Goal: Check status: Check status

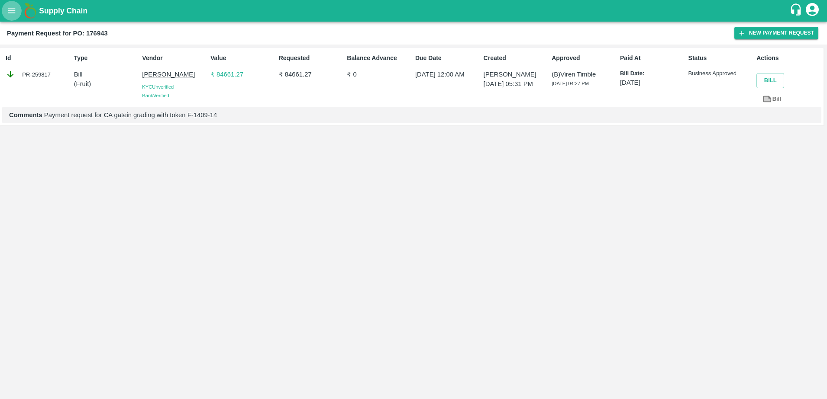
click at [11, 10] on icon "open drawer" at bounding box center [12, 11] width 10 height 10
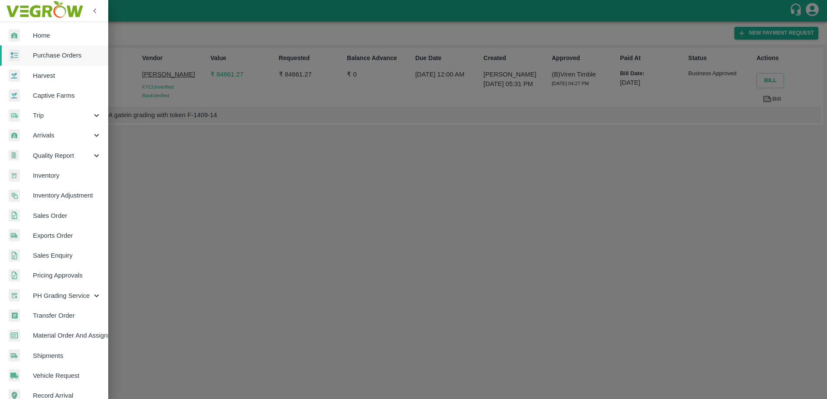
scroll to position [114, 0]
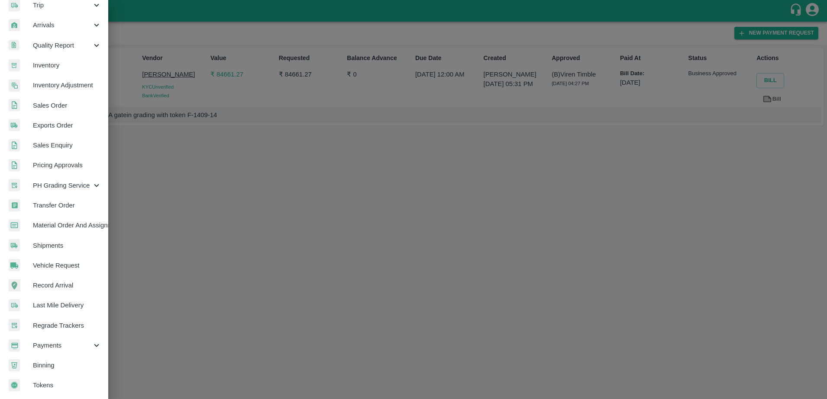
click at [54, 341] on span "Payments" at bounding box center [62, 346] width 59 height 10
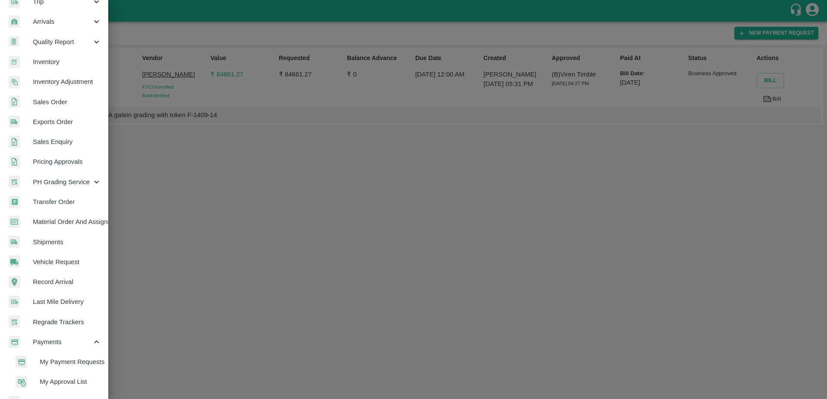
click at [54, 358] on span "My Payment Requests" at bounding box center [70, 362] width 61 height 10
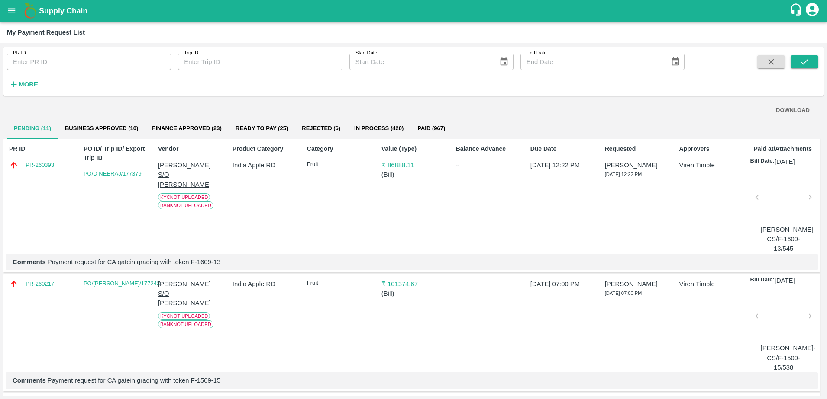
click at [93, 61] on input "PR ID" at bounding box center [89, 62] width 164 height 16
type input "260107"
click at [800, 60] on icon "submit" at bounding box center [804, 62] width 10 height 10
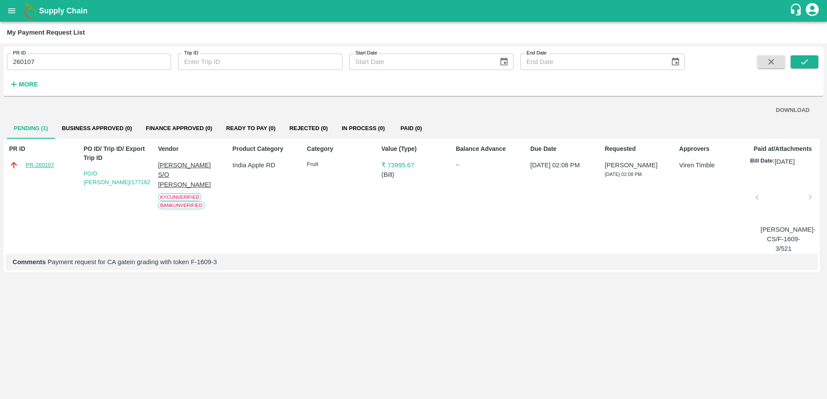
click at [38, 164] on link "PR-260107" at bounding box center [40, 165] width 29 height 9
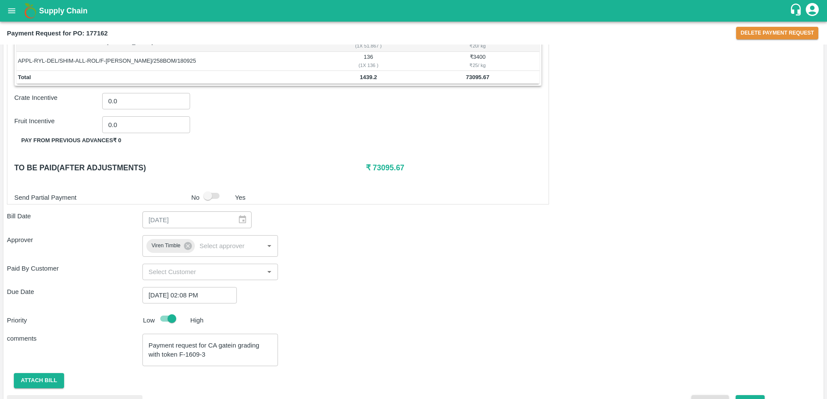
scroll to position [742, 0]
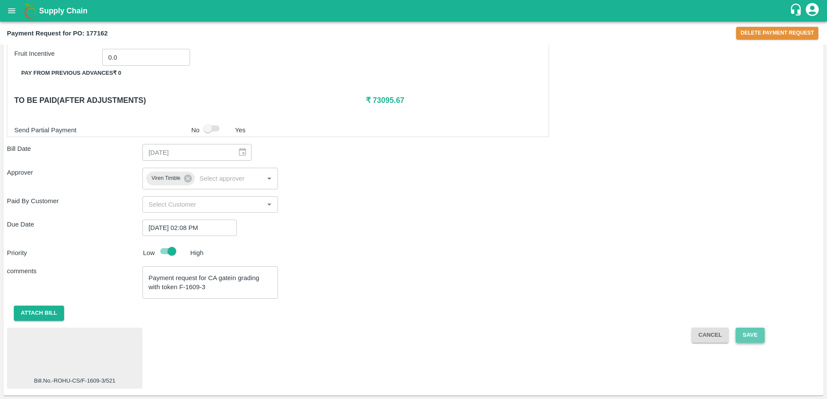
click at [744, 335] on button "Save" at bounding box center [749, 335] width 29 height 15
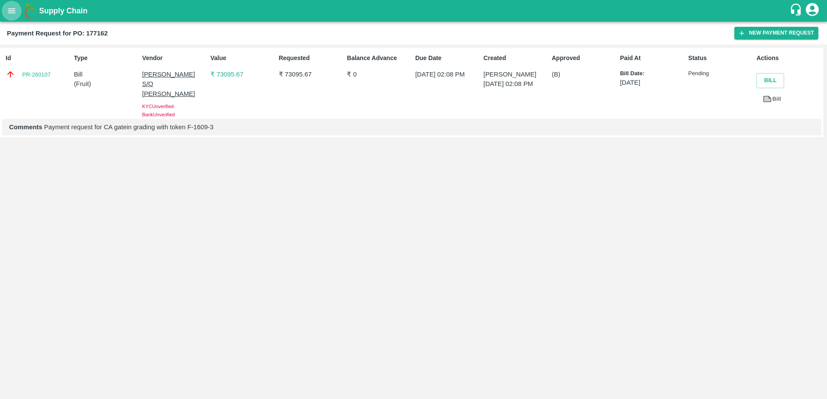
click at [11, 12] on icon "open drawer" at bounding box center [12, 11] width 10 height 10
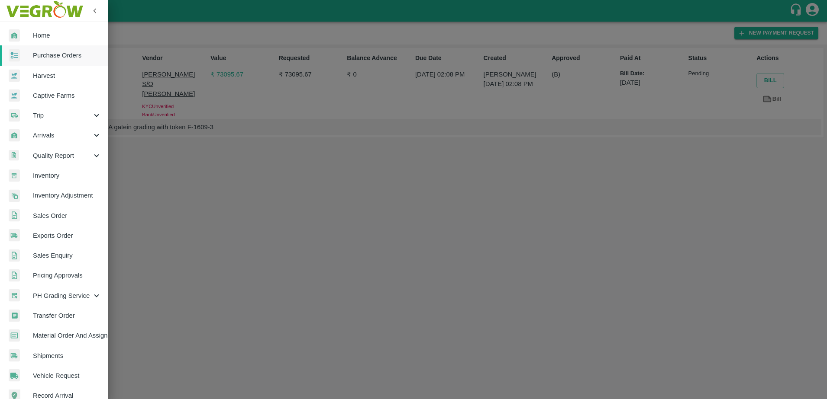
scroll to position [114, 0]
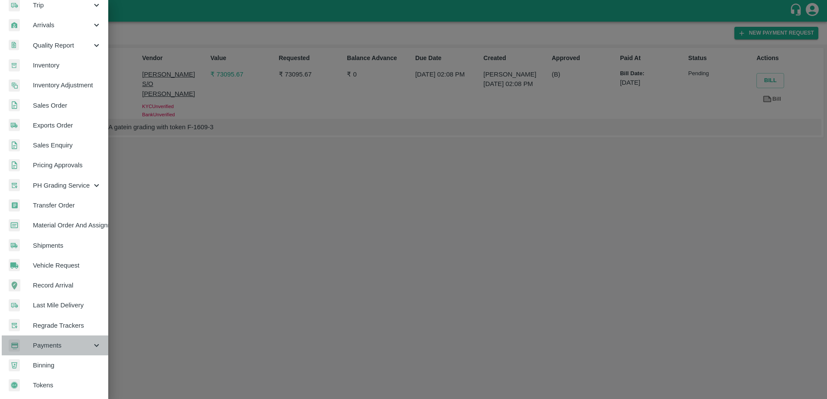
click at [58, 341] on span "Payments" at bounding box center [62, 346] width 59 height 10
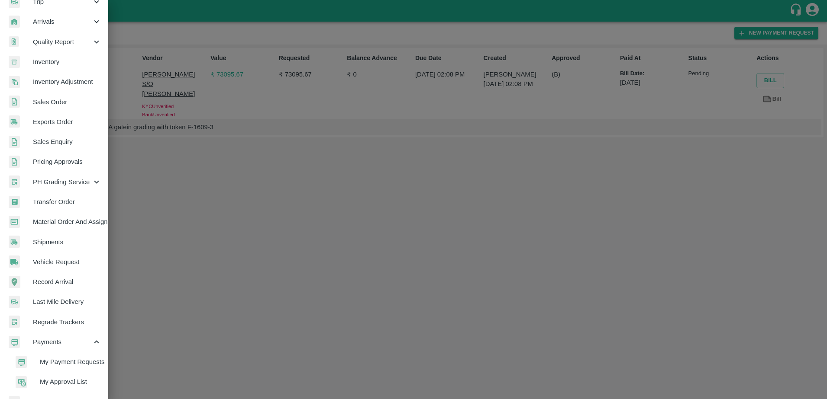
click at [73, 364] on span "My Payment Requests" at bounding box center [70, 362] width 61 height 10
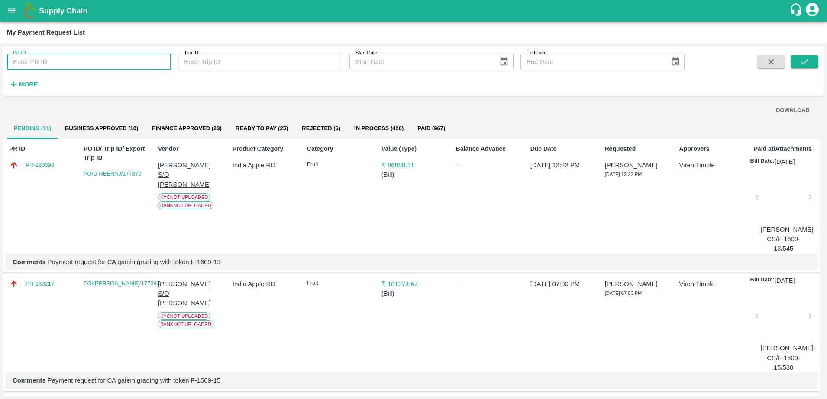
click at [78, 55] on input "PR ID" at bounding box center [89, 62] width 164 height 16
click at [808, 55] on button "submit" at bounding box center [804, 61] width 28 height 13
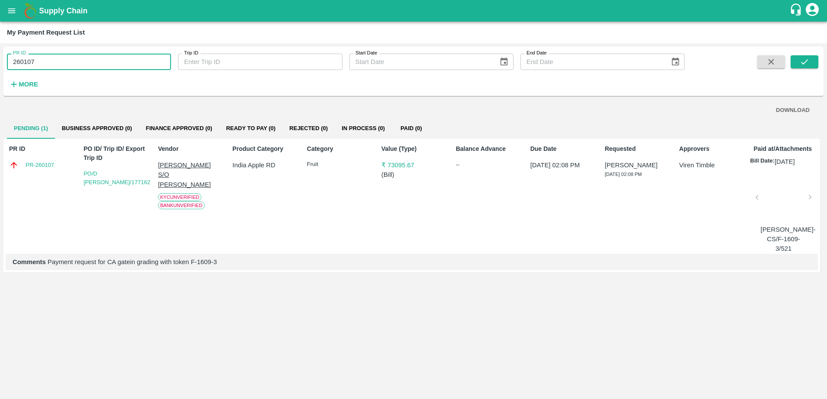
click at [49, 60] on input "260107" at bounding box center [89, 62] width 164 height 16
type input "2"
type input "258971"
click at [808, 66] on icon "submit" at bounding box center [804, 62] width 10 height 10
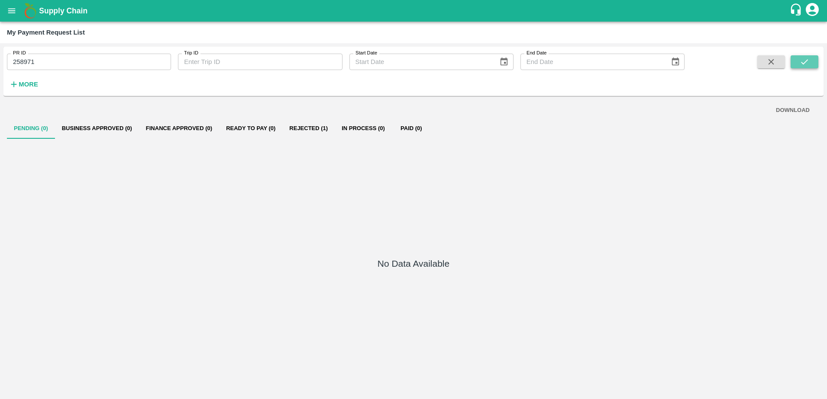
click at [808, 66] on icon "submit" at bounding box center [804, 62] width 10 height 10
click at [124, 63] on input "258971" at bounding box center [89, 62] width 164 height 16
type input "2"
type input "258584"
click at [809, 62] on icon "submit" at bounding box center [804, 62] width 10 height 10
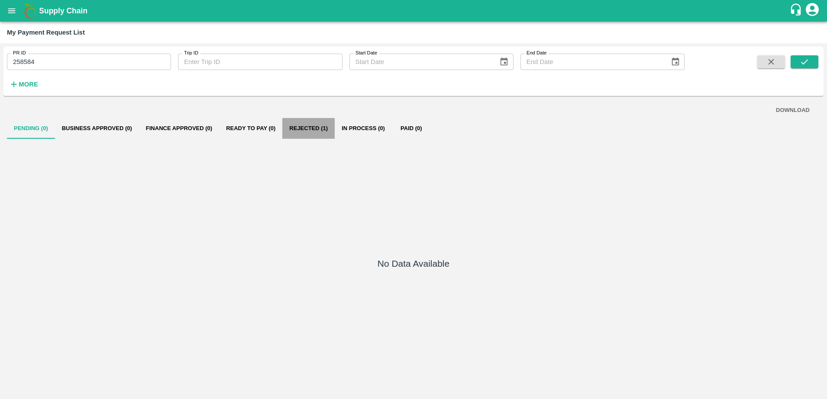
click at [313, 125] on button "Rejected (1)" at bounding box center [308, 128] width 52 height 21
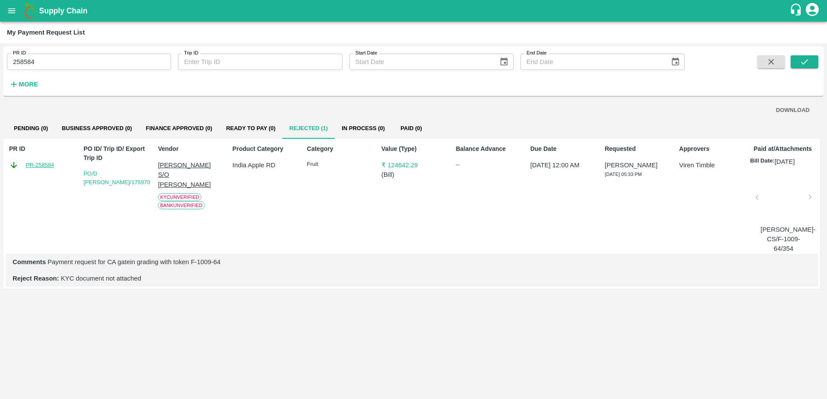
click at [40, 164] on link "PR-258584" at bounding box center [40, 165] width 29 height 9
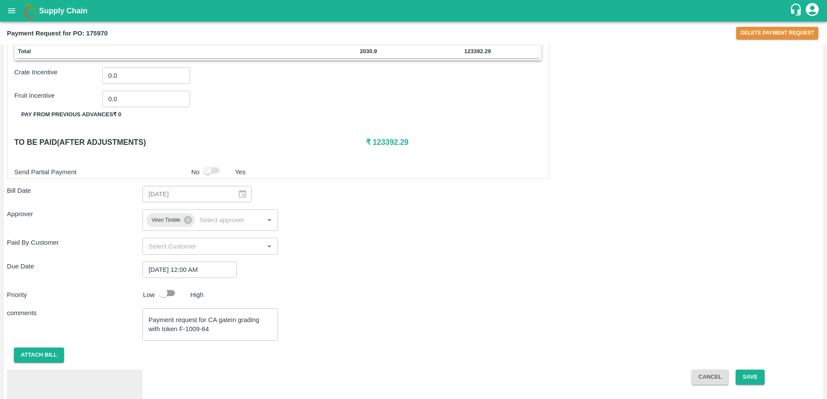
scroll to position [723, 0]
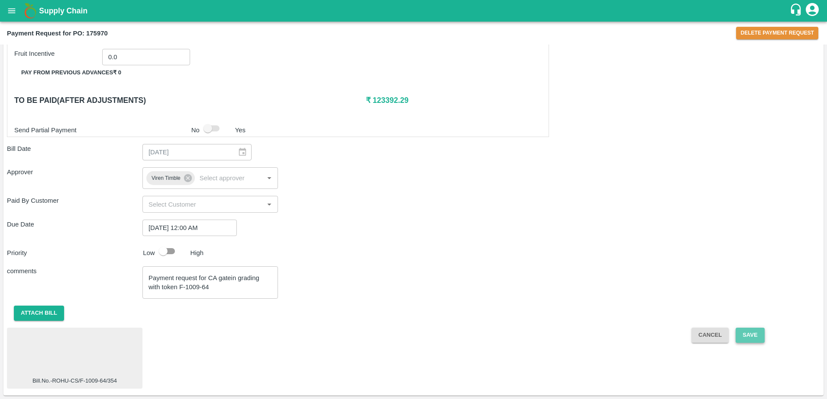
click at [749, 337] on button "Save" at bounding box center [749, 335] width 29 height 15
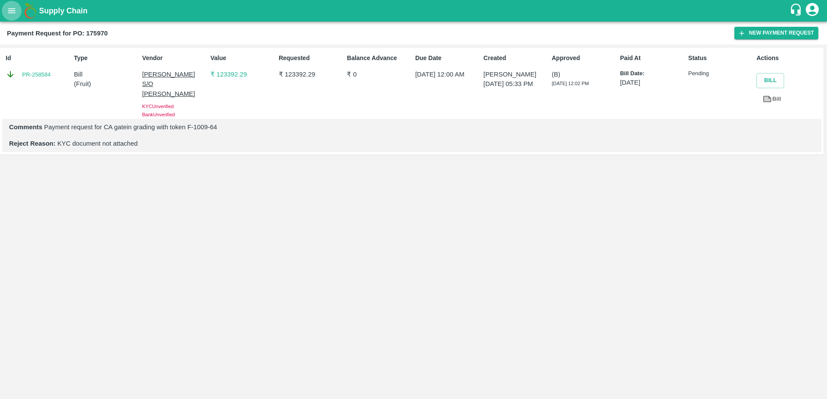
click at [9, 10] on icon "open drawer" at bounding box center [12, 11] width 10 height 10
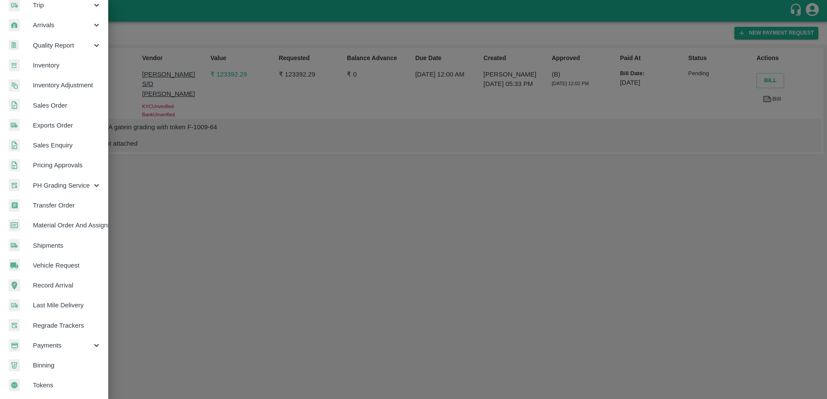
scroll to position [114, 0]
click at [68, 341] on span "Payments" at bounding box center [62, 346] width 59 height 10
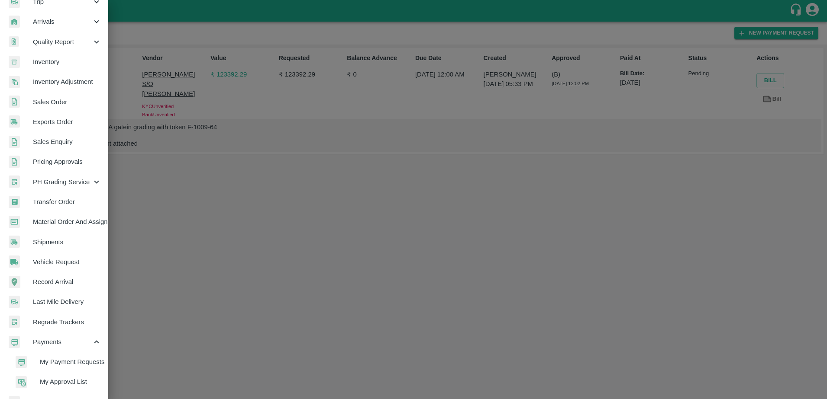
click at [60, 359] on span "My Payment Requests" at bounding box center [70, 362] width 61 height 10
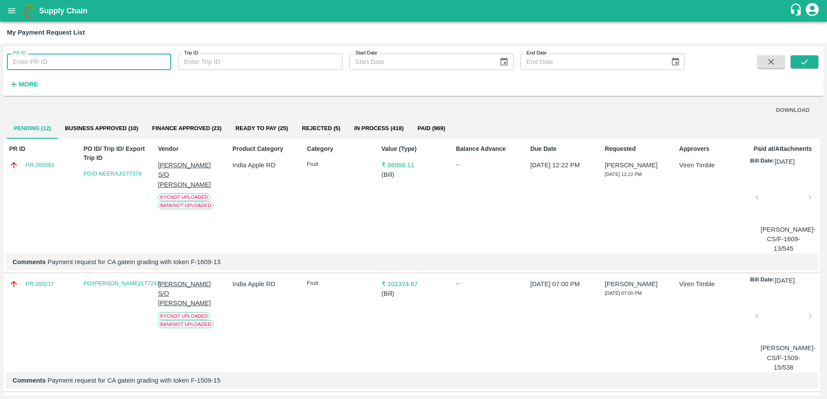
click at [110, 58] on input "PR ID" at bounding box center [89, 62] width 164 height 16
type input "258397"
click at [802, 60] on icon "submit" at bounding box center [804, 62] width 10 height 10
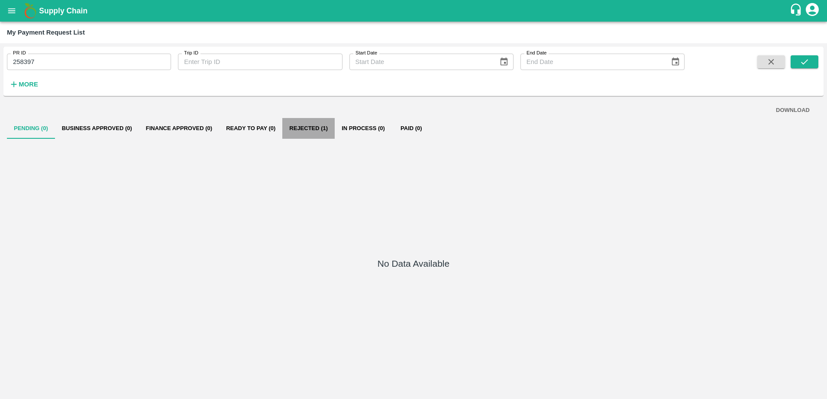
click at [313, 132] on button "Rejected (1)" at bounding box center [308, 128] width 52 height 21
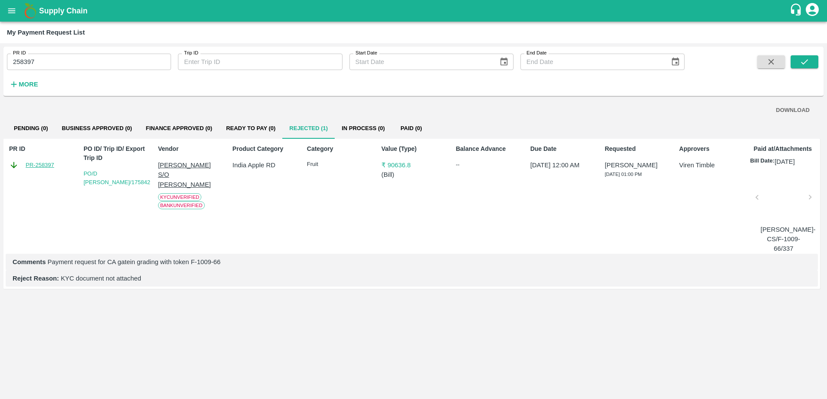
click at [42, 161] on link "PR-258397" at bounding box center [40, 165] width 29 height 9
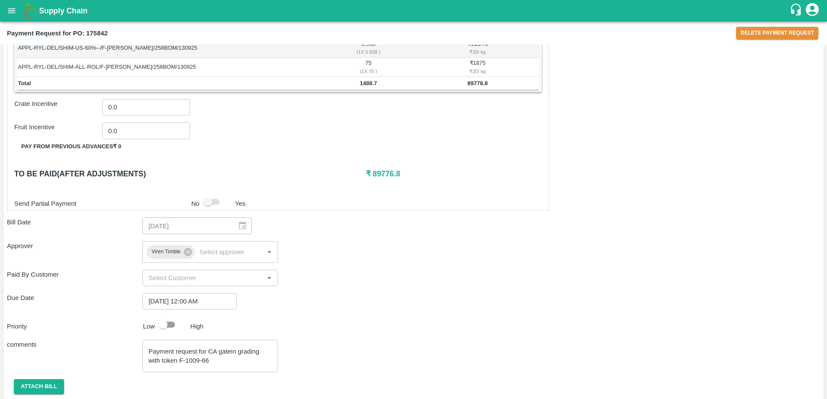
scroll to position [742, 0]
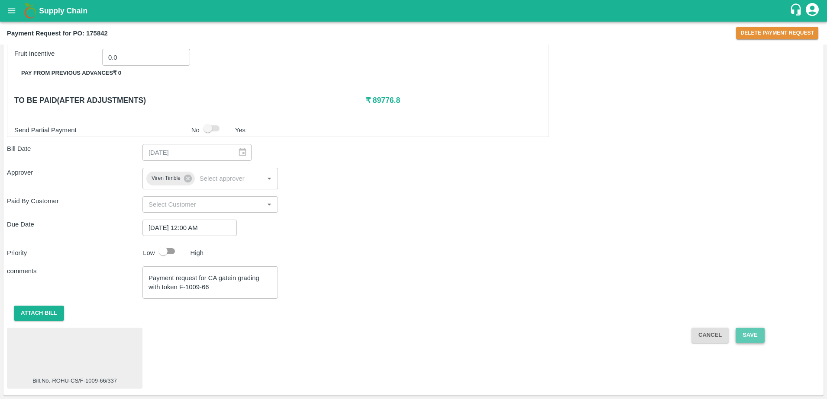
click at [744, 340] on button "Save" at bounding box center [749, 335] width 29 height 15
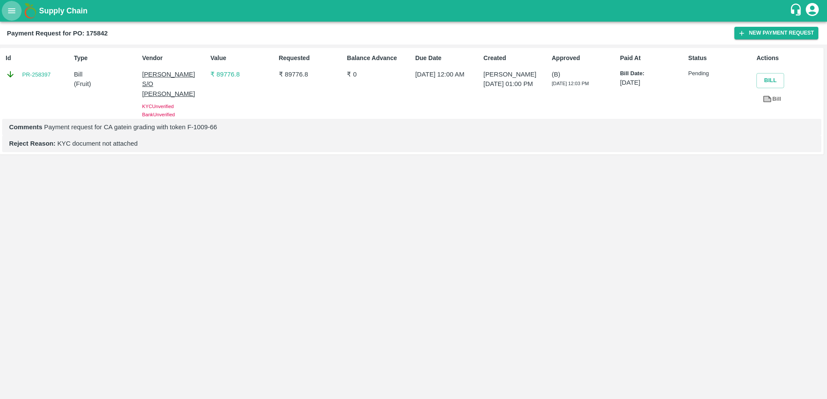
click at [12, 10] on icon "open drawer" at bounding box center [12, 11] width 10 height 10
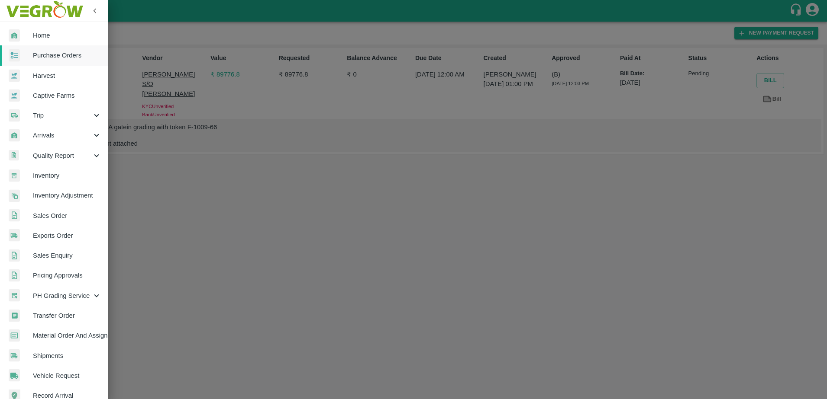
scroll to position [114, 0]
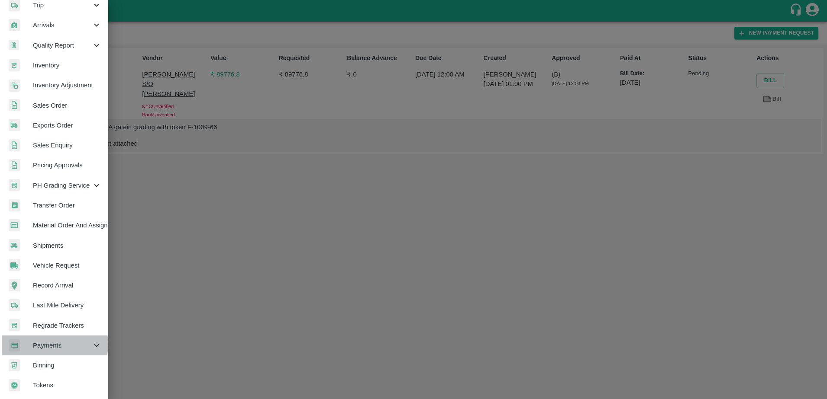
click at [50, 341] on span "Payments" at bounding box center [62, 346] width 59 height 10
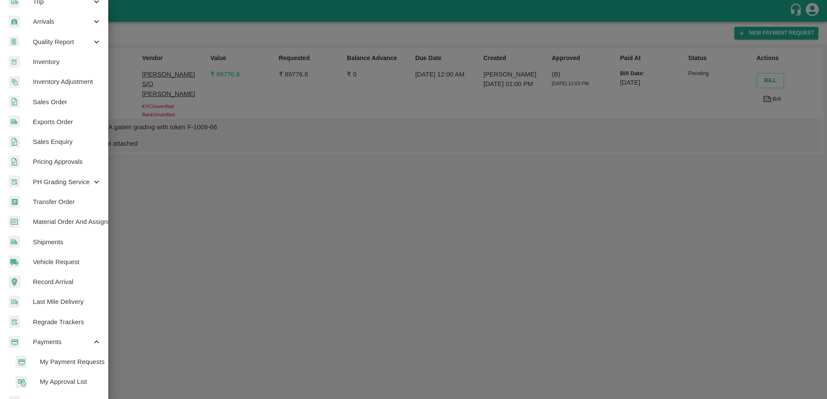
click at [51, 363] on span "My Payment Requests" at bounding box center [70, 362] width 61 height 10
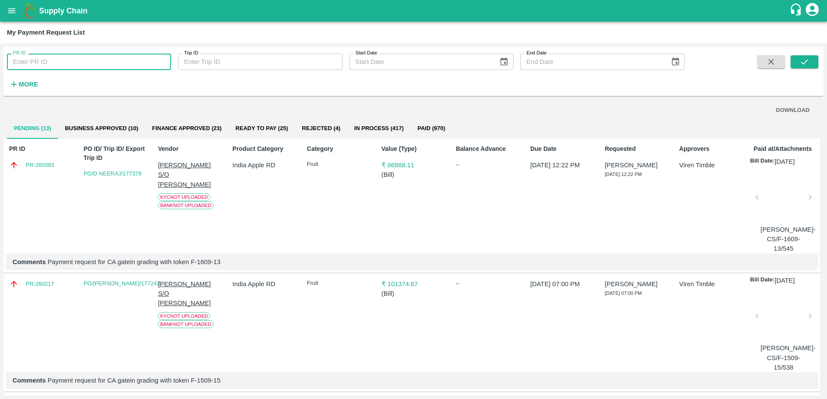
click at [64, 65] on input "PR ID" at bounding box center [89, 62] width 164 height 16
type input "258971"
click at [801, 68] on button "submit" at bounding box center [804, 61] width 28 height 13
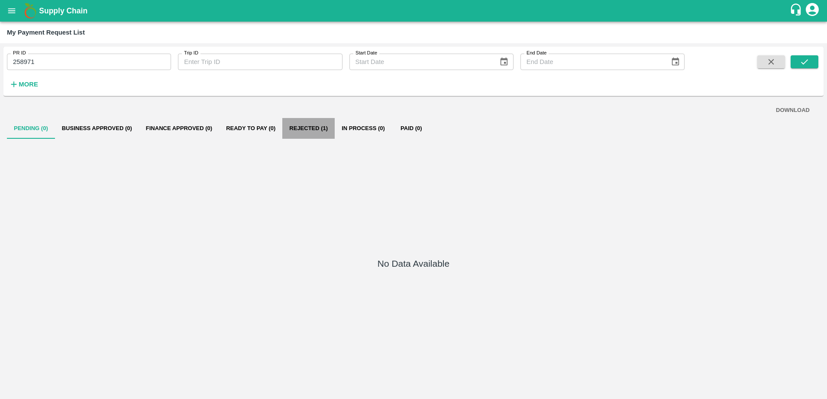
click at [303, 135] on button "Rejected (1)" at bounding box center [308, 128] width 52 height 21
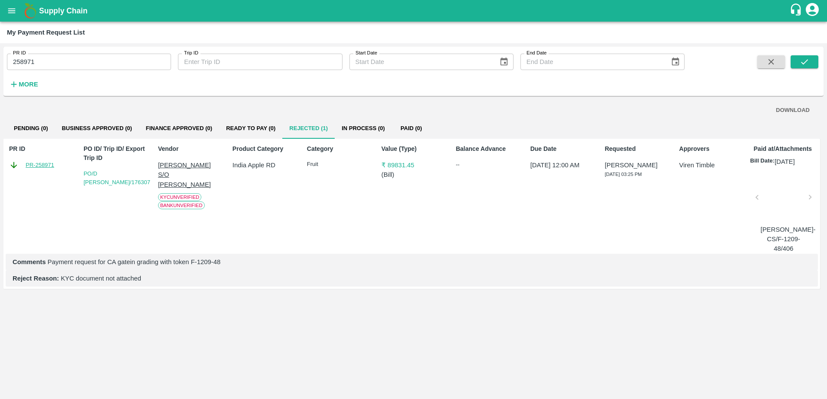
click at [31, 164] on link "PR-258971" at bounding box center [40, 165] width 29 height 9
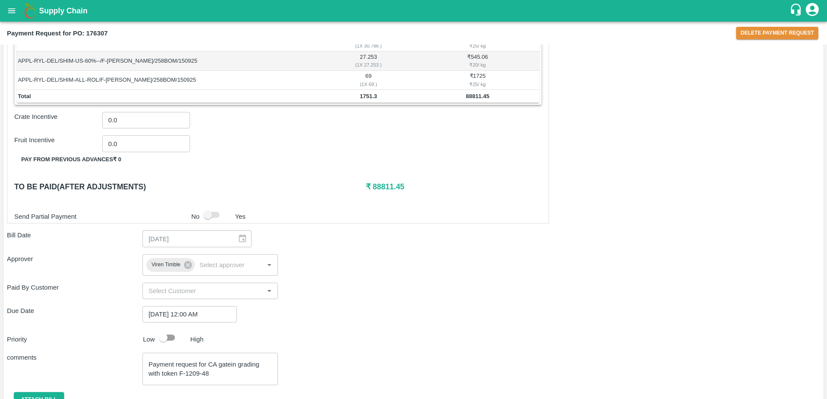
scroll to position [742, 0]
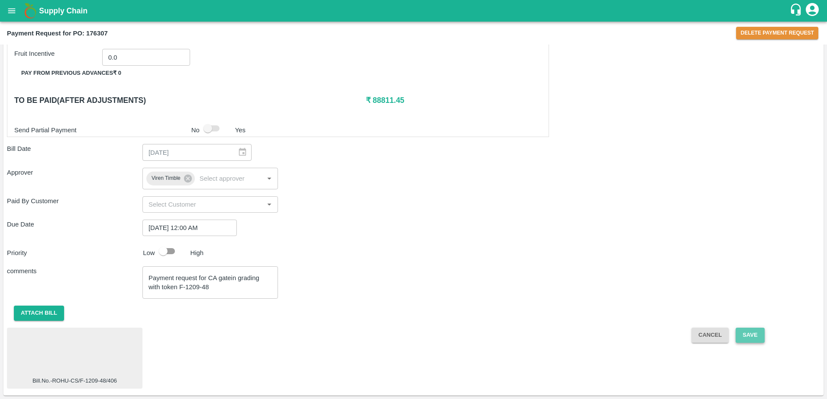
click at [752, 335] on button "Save" at bounding box center [749, 335] width 29 height 15
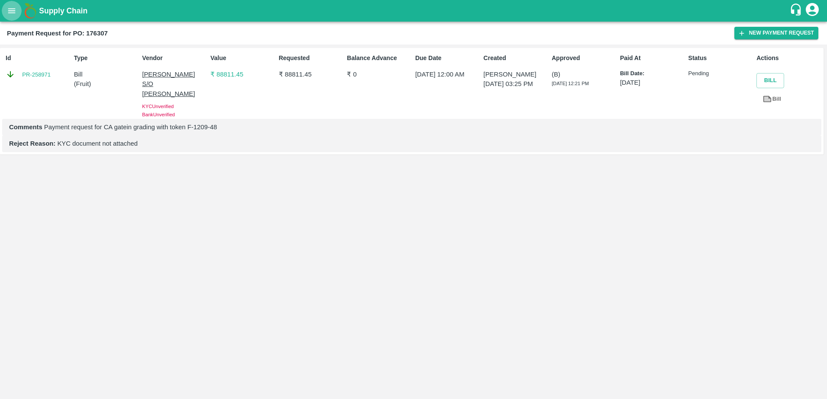
click at [12, 11] on icon "open drawer" at bounding box center [11, 10] width 7 height 5
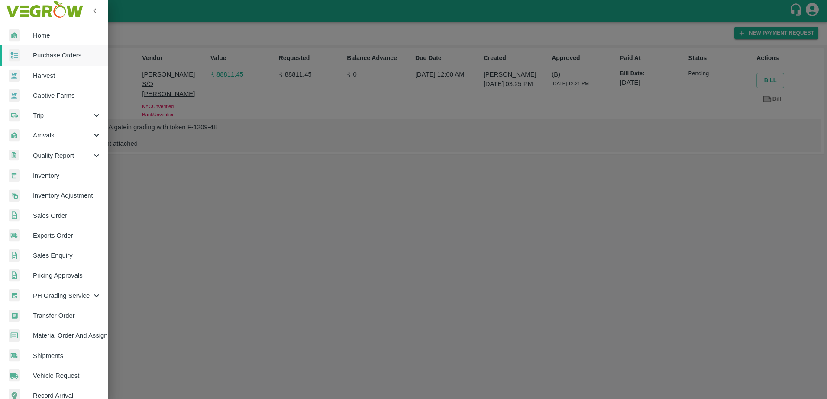
scroll to position [114, 0]
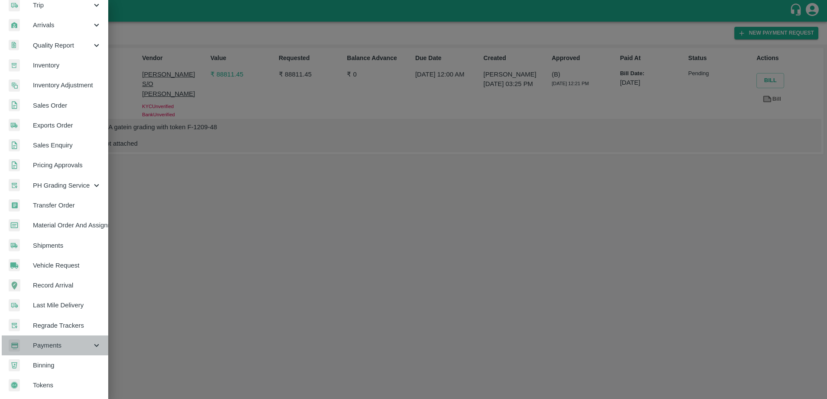
click at [67, 341] on span "Payments" at bounding box center [62, 346] width 59 height 10
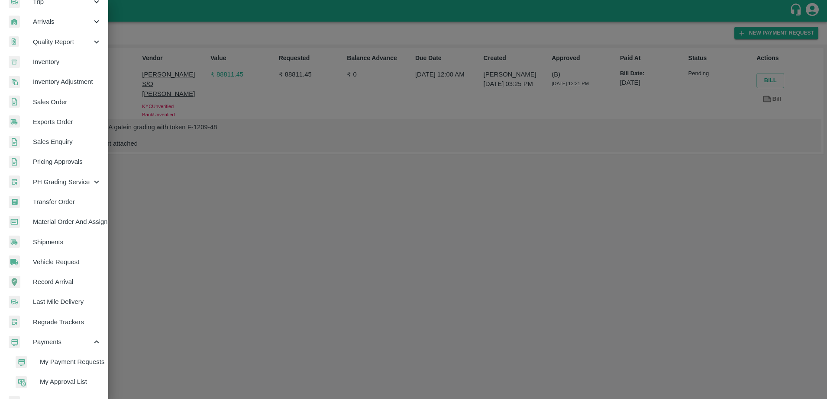
click at [52, 361] on span "My Payment Requests" at bounding box center [70, 362] width 61 height 10
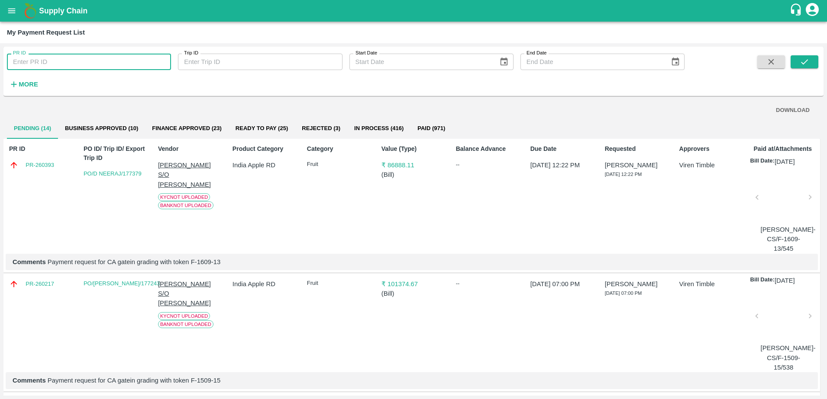
click at [94, 61] on input "PR ID" at bounding box center [89, 62] width 164 height 16
click at [802, 63] on icon "submit" at bounding box center [804, 61] width 7 height 5
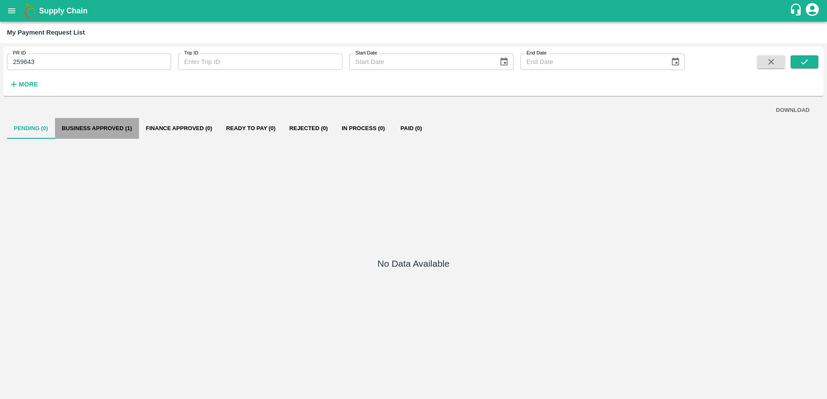
click at [117, 128] on button "Business Approved (1)" at bounding box center [97, 128] width 84 height 21
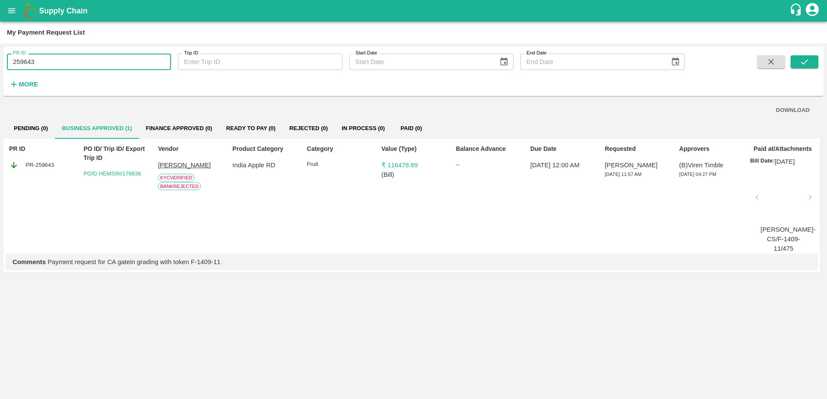
click at [63, 63] on input "259643" at bounding box center [89, 62] width 164 height 16
type input "259678"
click at [803, 64] on icon "submit" at bounding box center [804, 62] width 10 height 10
click at [179, 166] on p "[PERSON_NAME] S/O Kundal lal" at bounding box center [190, 170] width 64 height 19
